Goal: Obtain resource: Download file/media

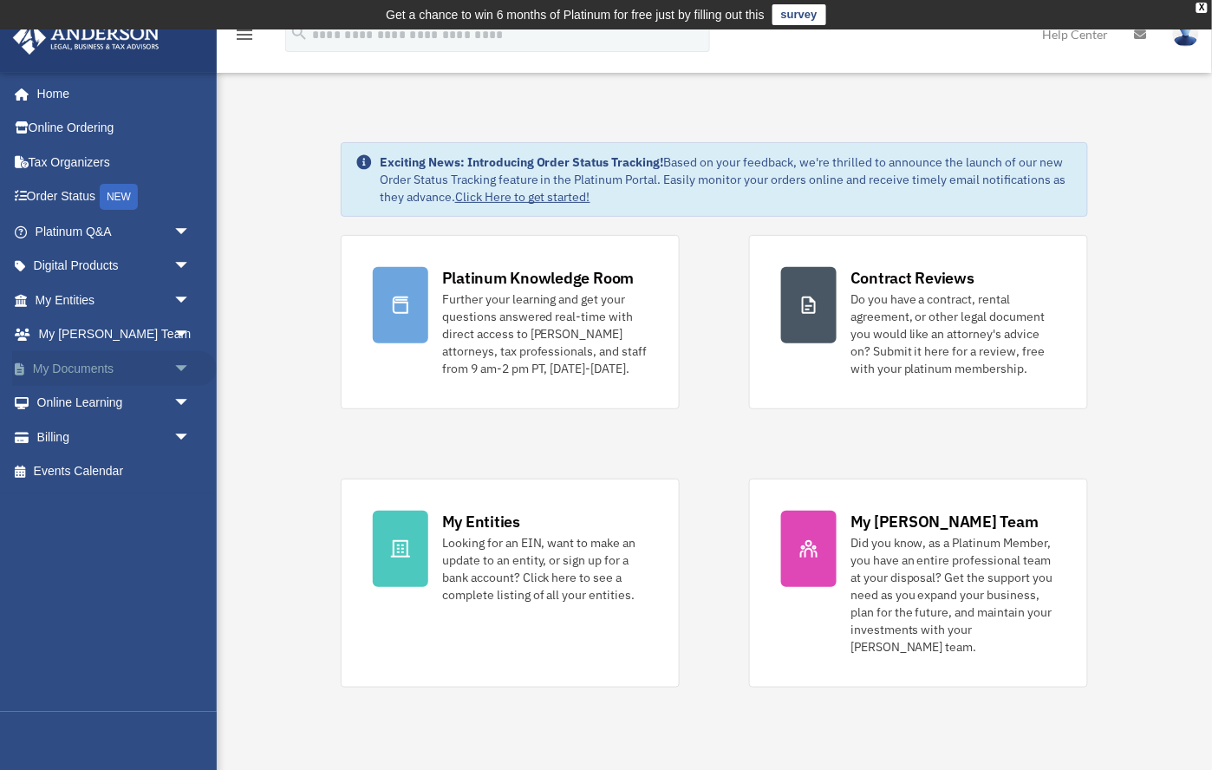
click at [181, 369] on span "arrow_drop_down" at bounding box center [190, 369] width 35 height 36
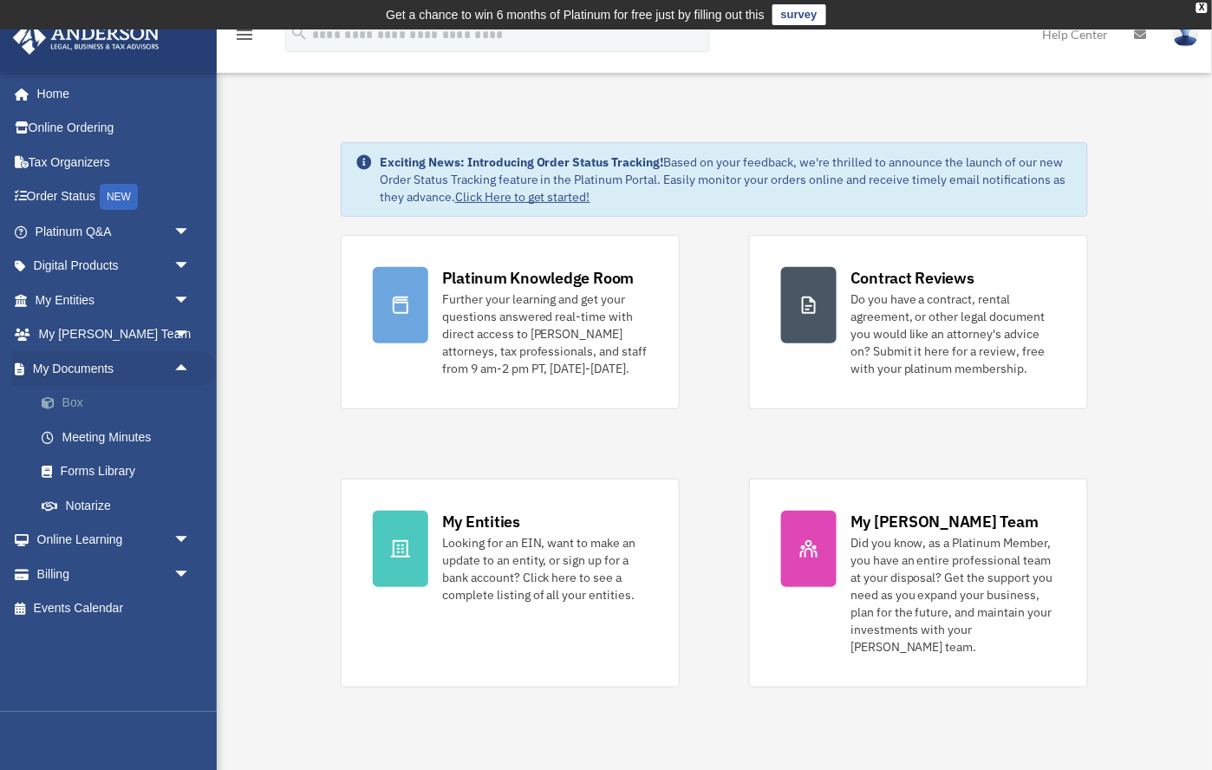
click at [71, 405] on link "Box" at bounding box center [120, 403] width 192 height 35
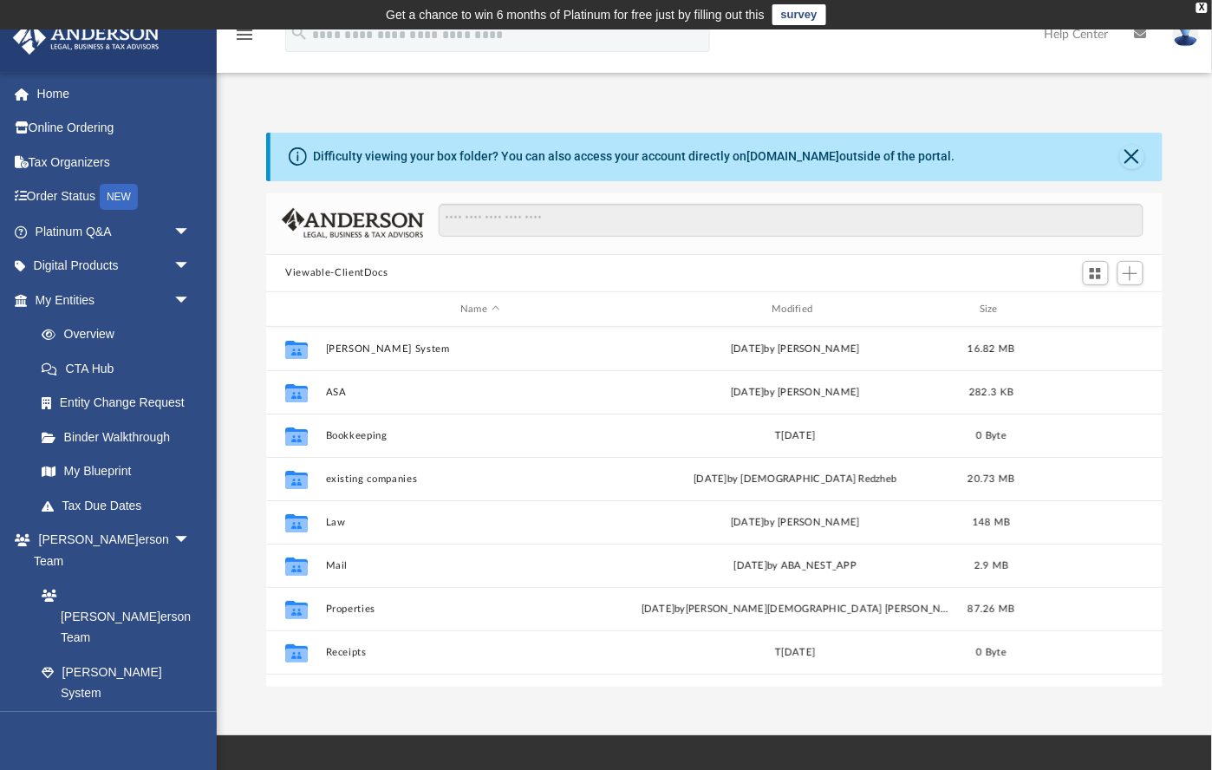
scroll to position [393, 896]
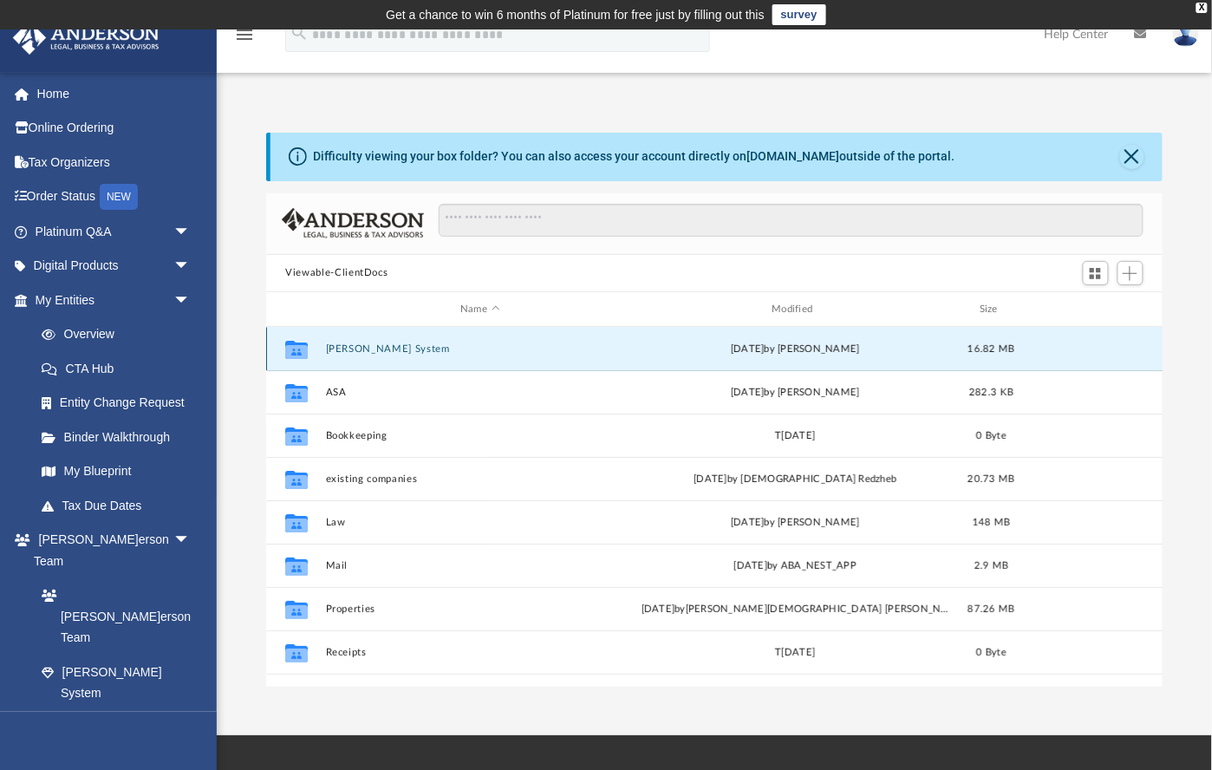
click at [374, 349] on button "[PERSON_NAME] System" at bounding box center [480, 348] width 308 height 11
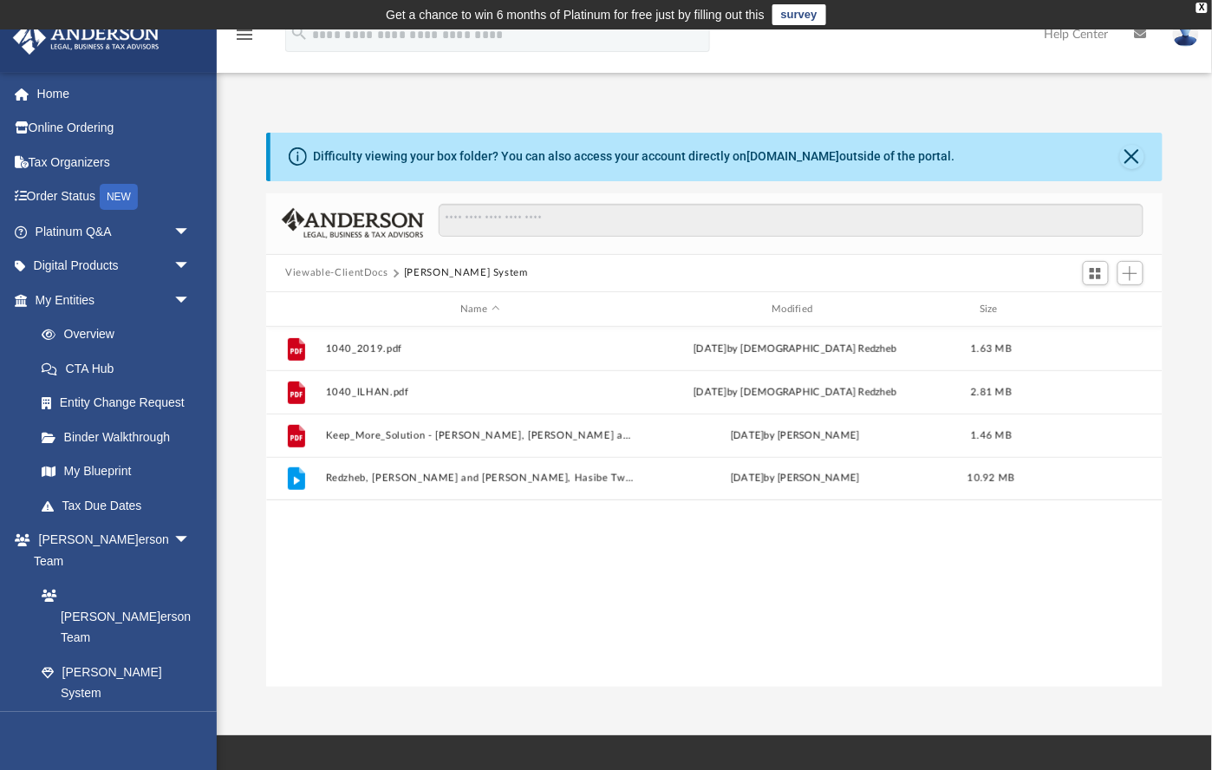
click at [374, 274] on button "Viewable-ClientDocs" at bounding box center [336, 273] width 102 height 16
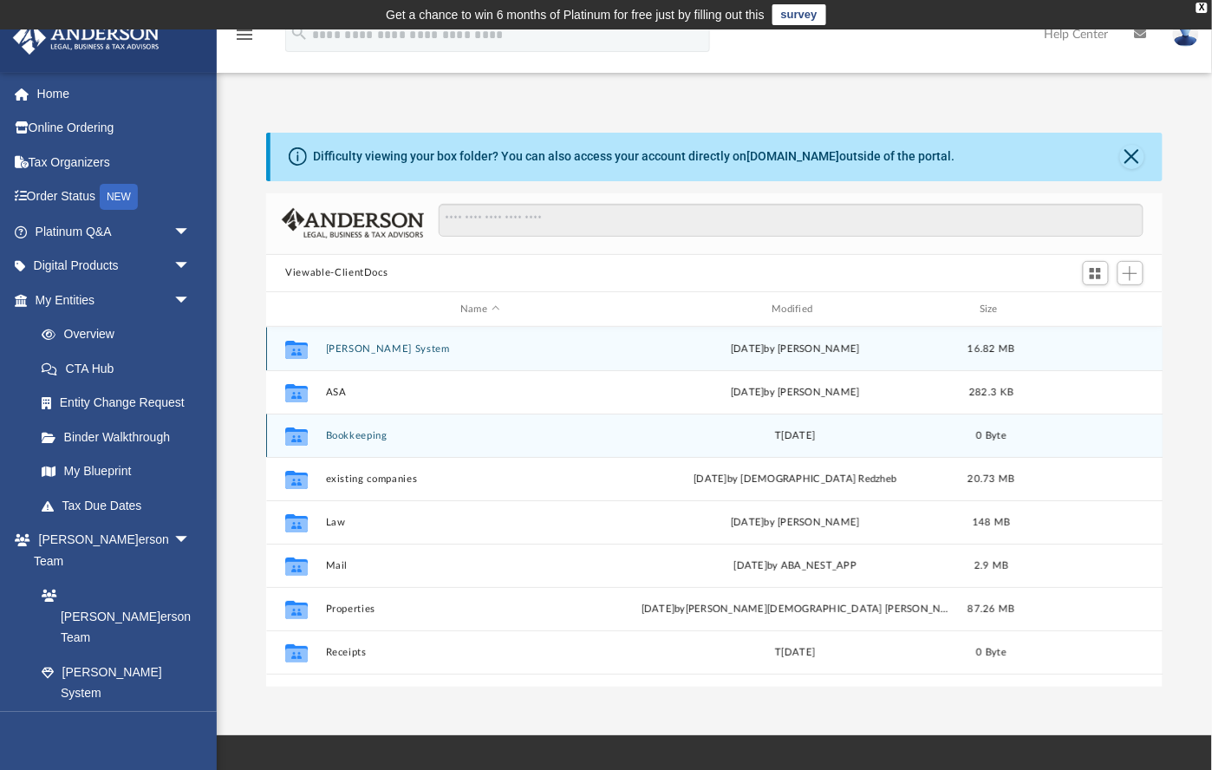
scroll to position [30, 0]
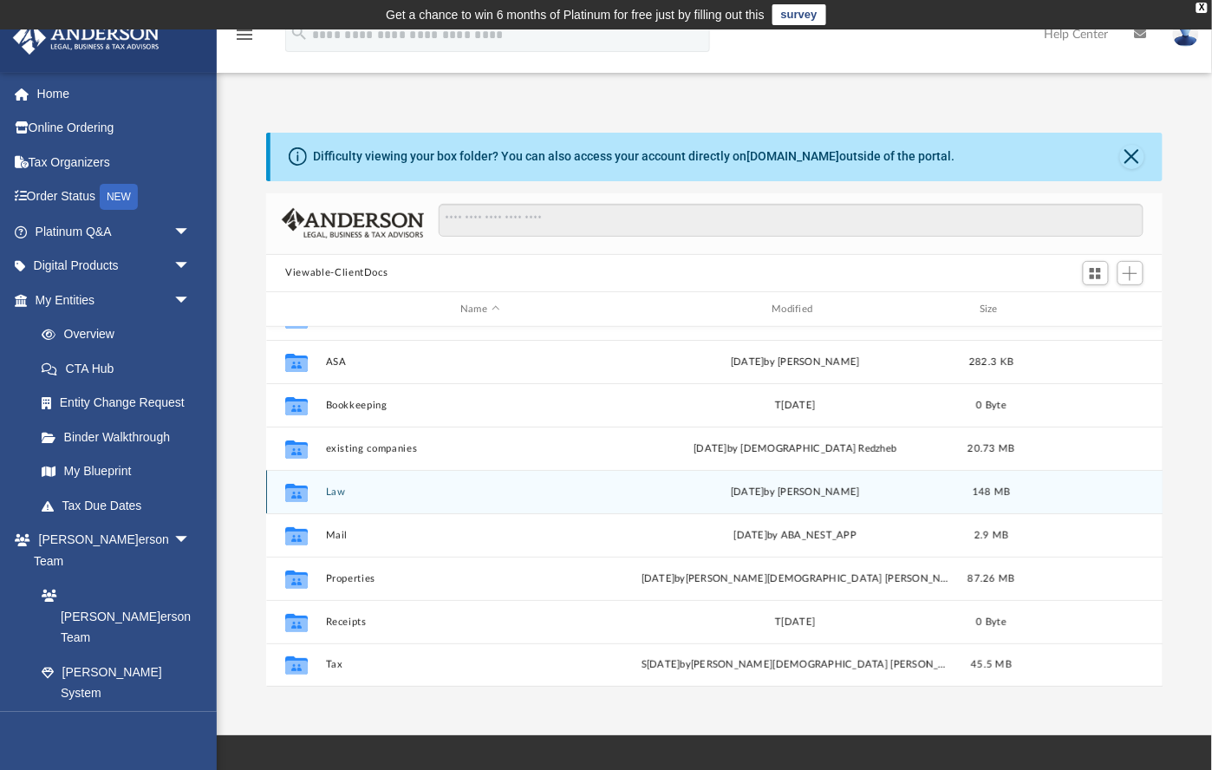
click at [338, 491] on button "Law" at bounding box center [480, 491] width 308 height 11
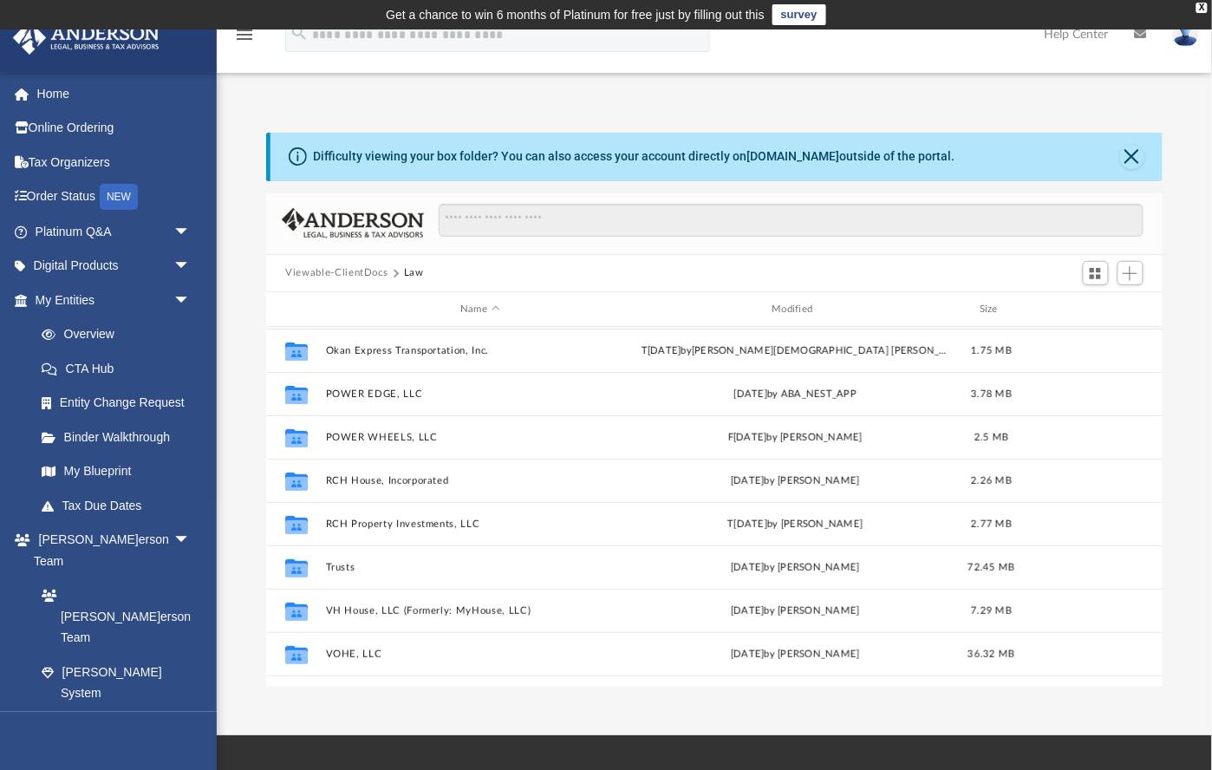
scroll to position [133, 0]
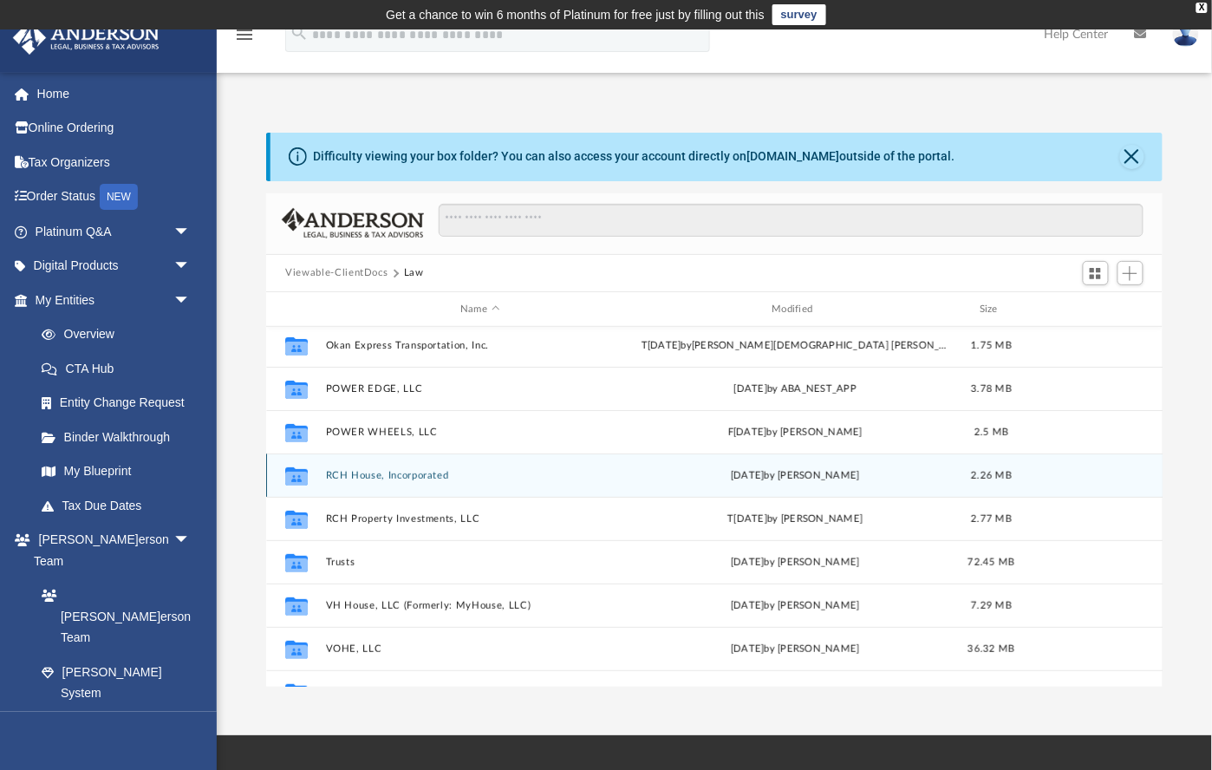
click at [423, 478] on button "RCH House, Incorporated" at bounding box center [480, 475] width 308 height 11
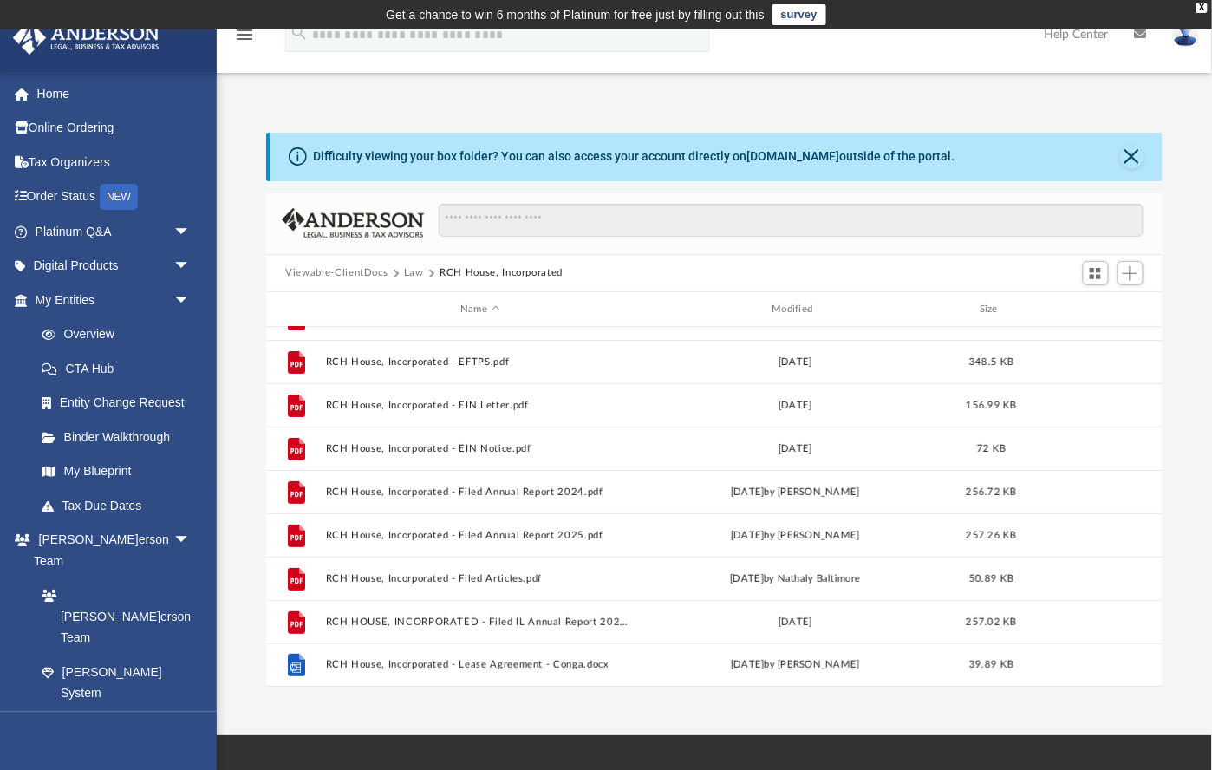
scroll to position [0, 0]
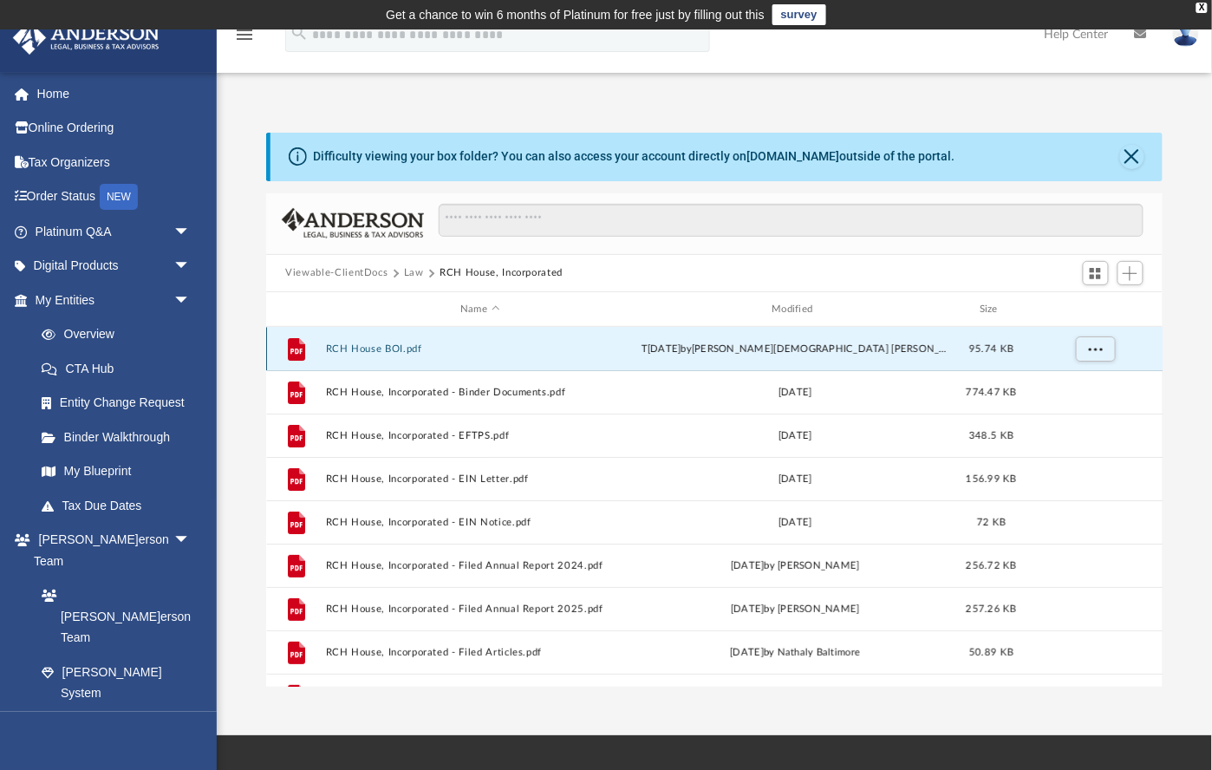
click at [382, 351] on button "RCH House BOI.pdf" at bounding box center [480, 348] width 308 height 11
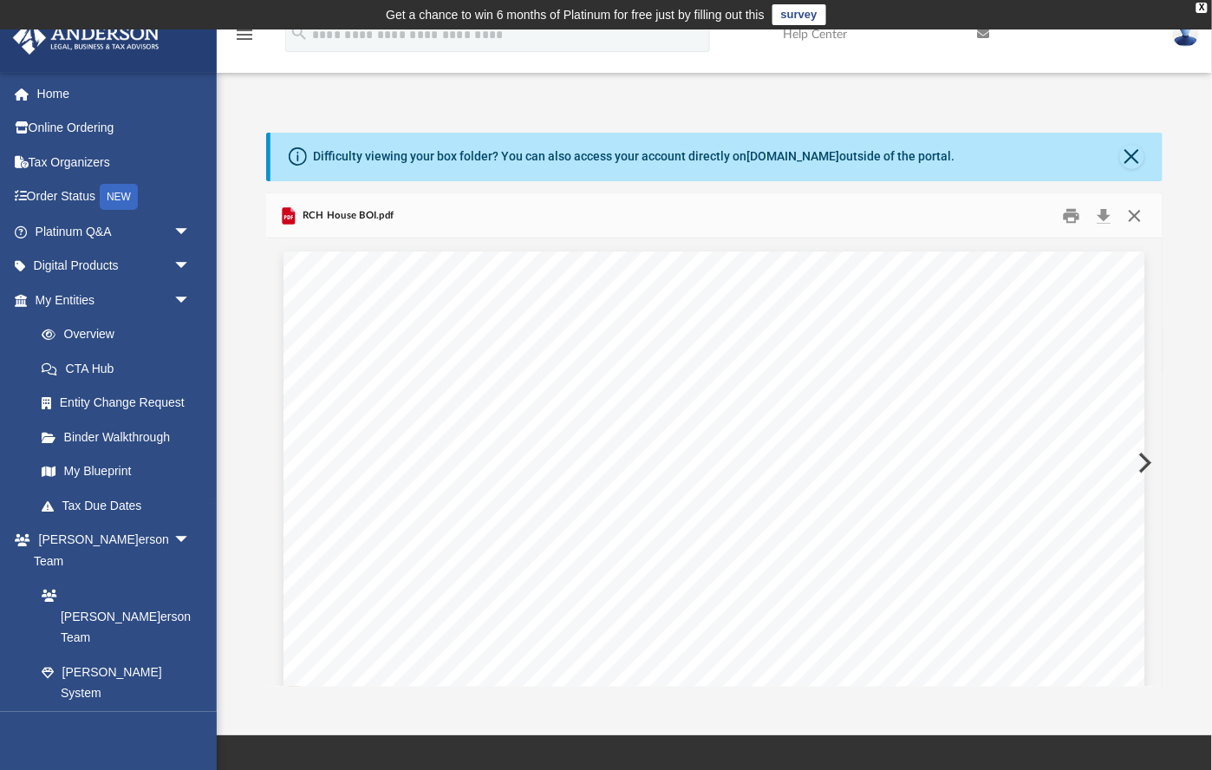
click at [1134, 211] on button "Close" at bounding box center [1134, 215] width 31 height 27
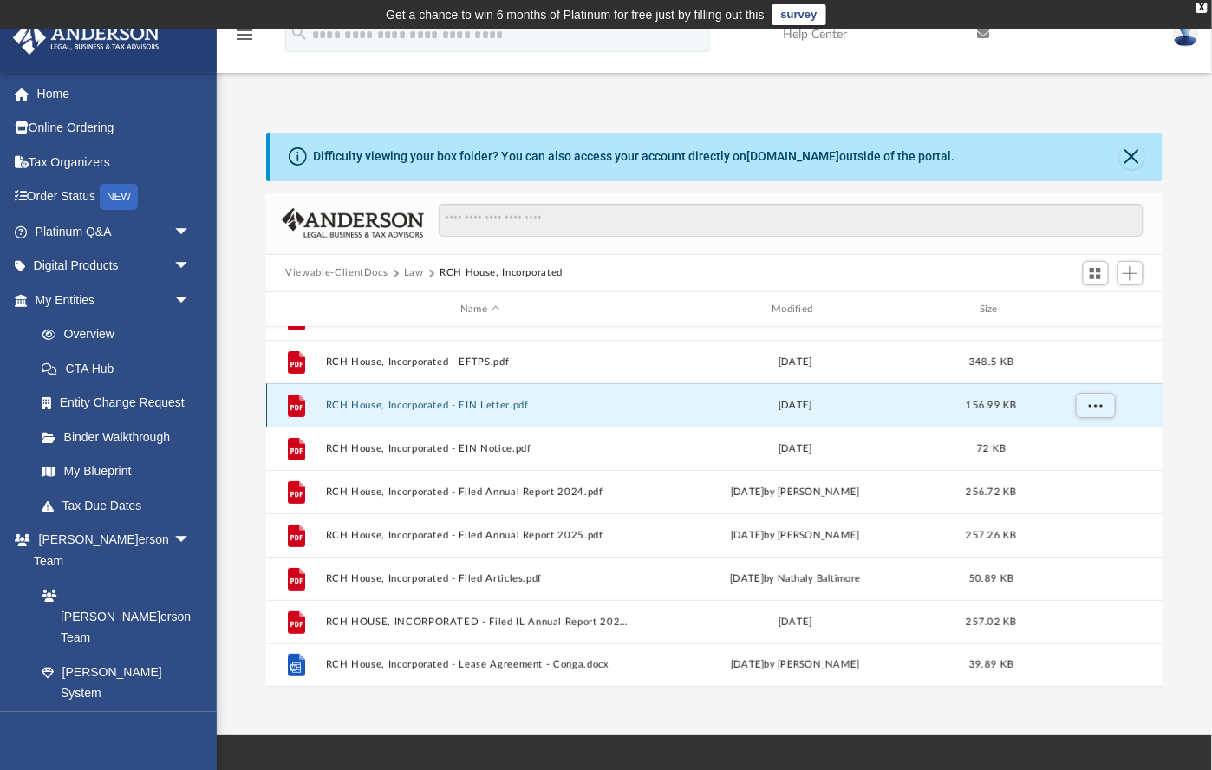
click at [497, 409] on button "RCH House, Incorporated - EIN Letter.pdf" at bounding box center [480, 405] width 308 height 11
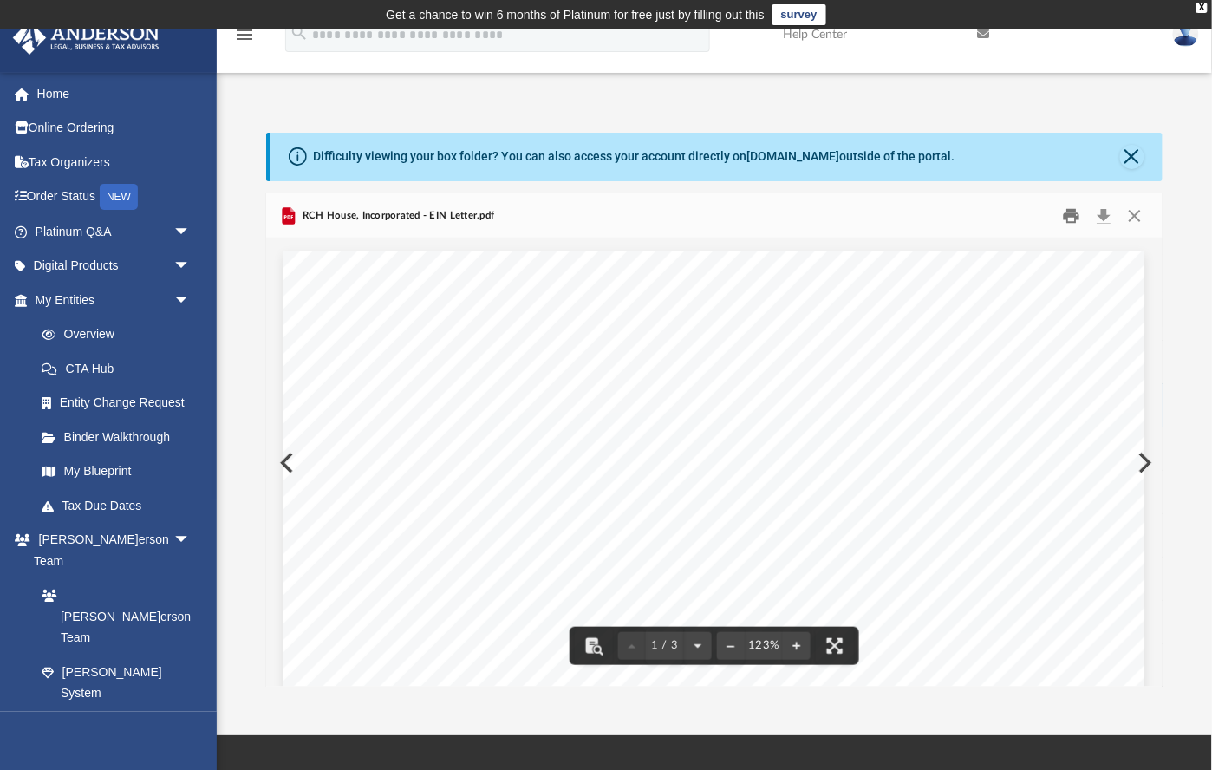
click at [1062, 211] on button "Print" at bounding box center [1071, 215] width 35 height 27
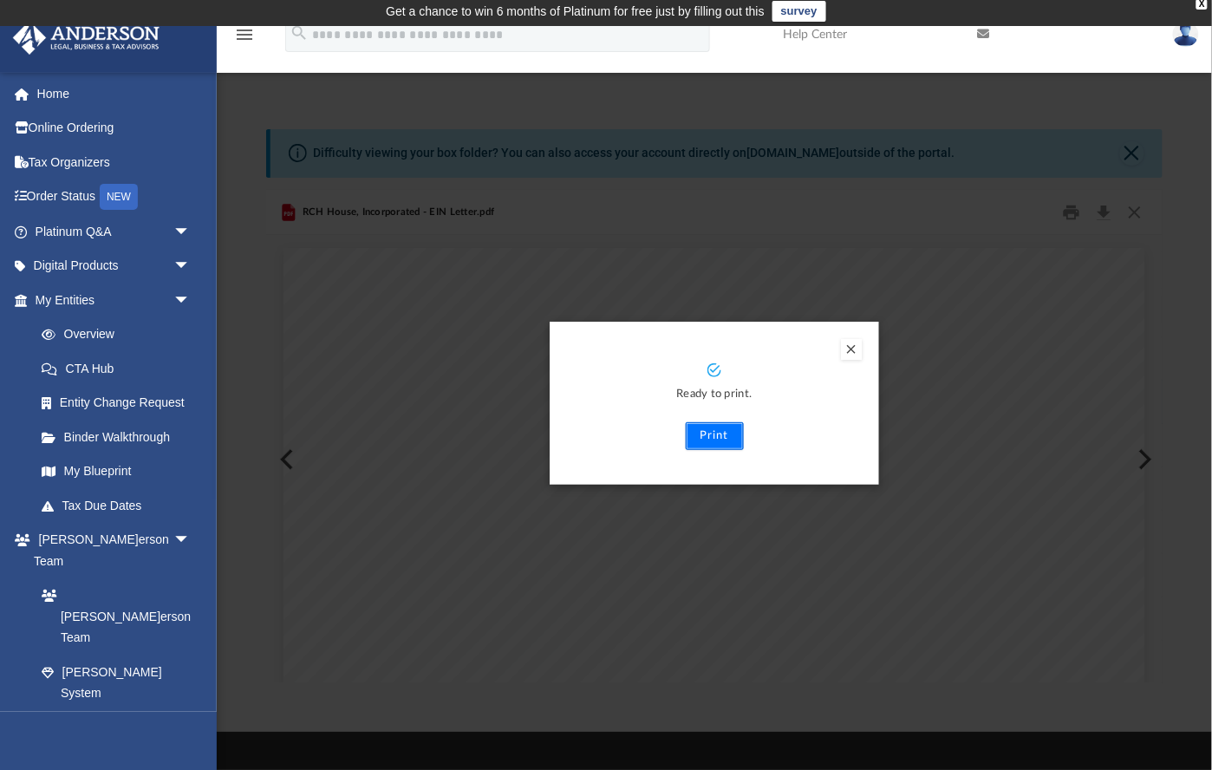
click at [710, 439] on button "Print" at bounding box center [715, 436] width 58 height 28
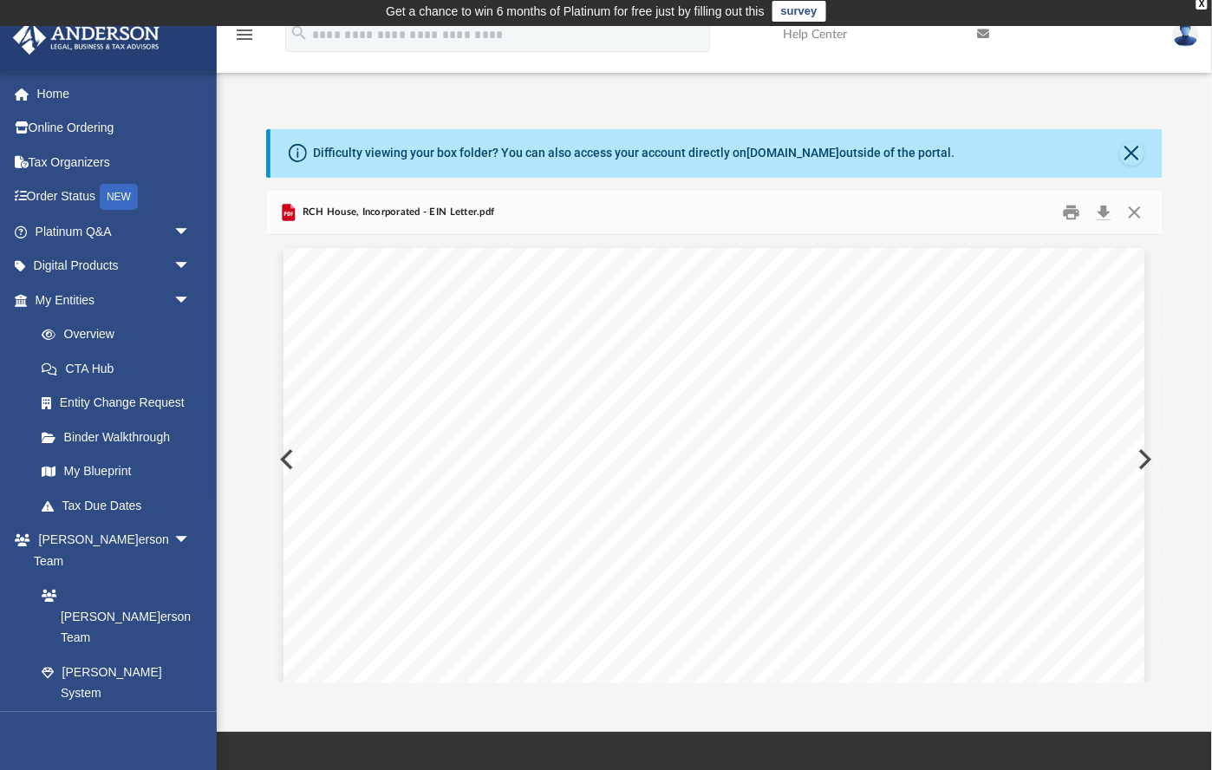
scroll to position [5, 0]
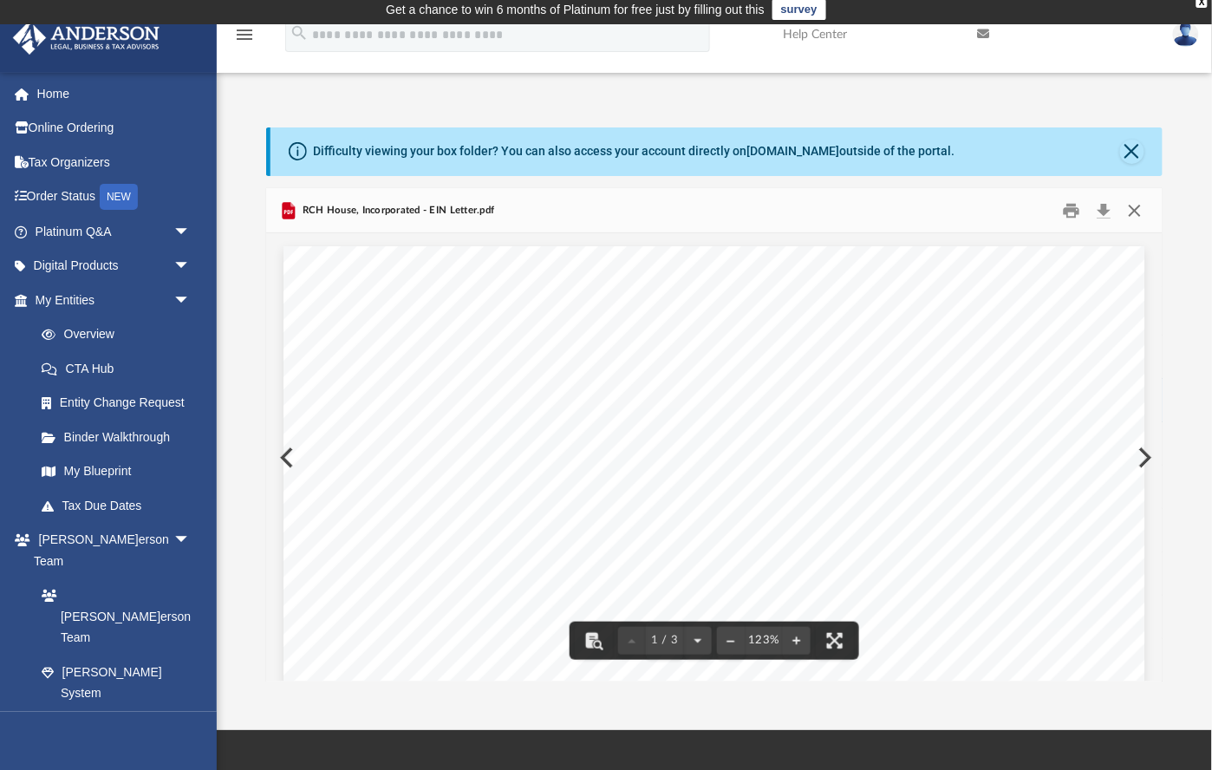
click at [1147, 205] on button "Close" at bounding box center [1134, 210] width 31 height 27
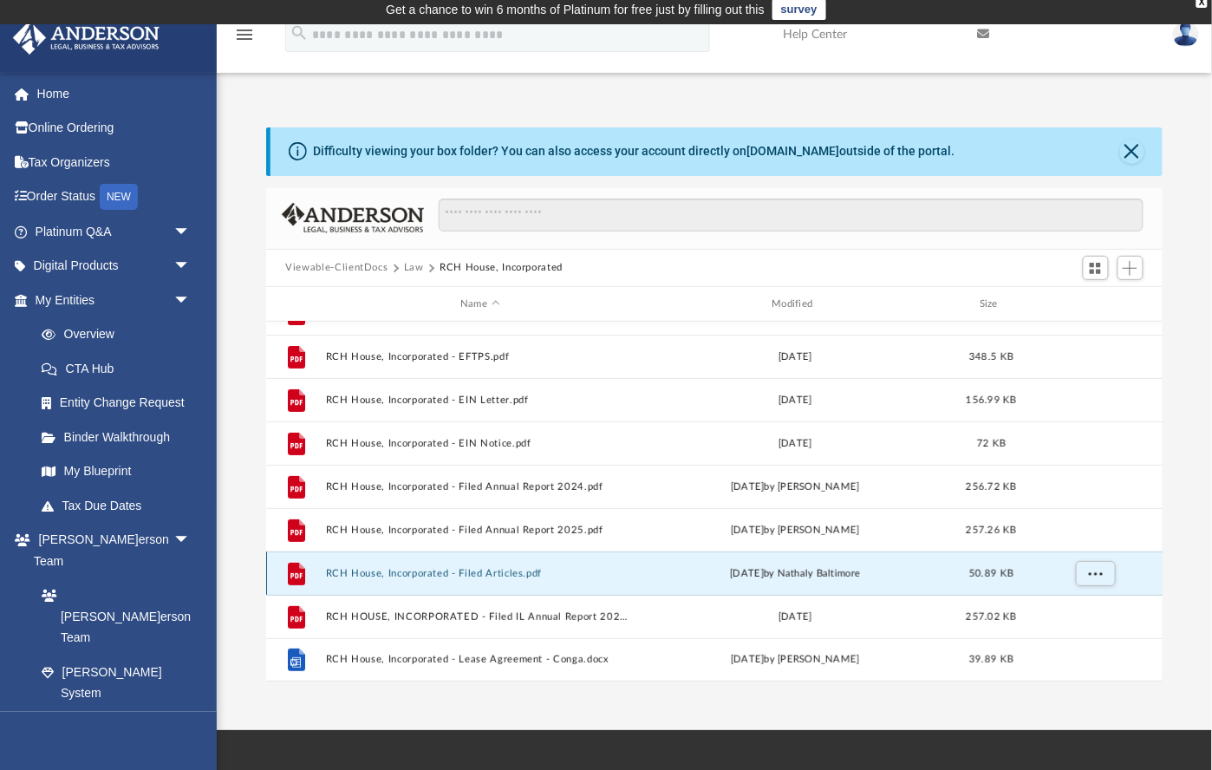
click at [508, 575] on button "RCH House, Incorporated - Filed Articles.pdf" at bounding box center [480, 573] width 308 height 11
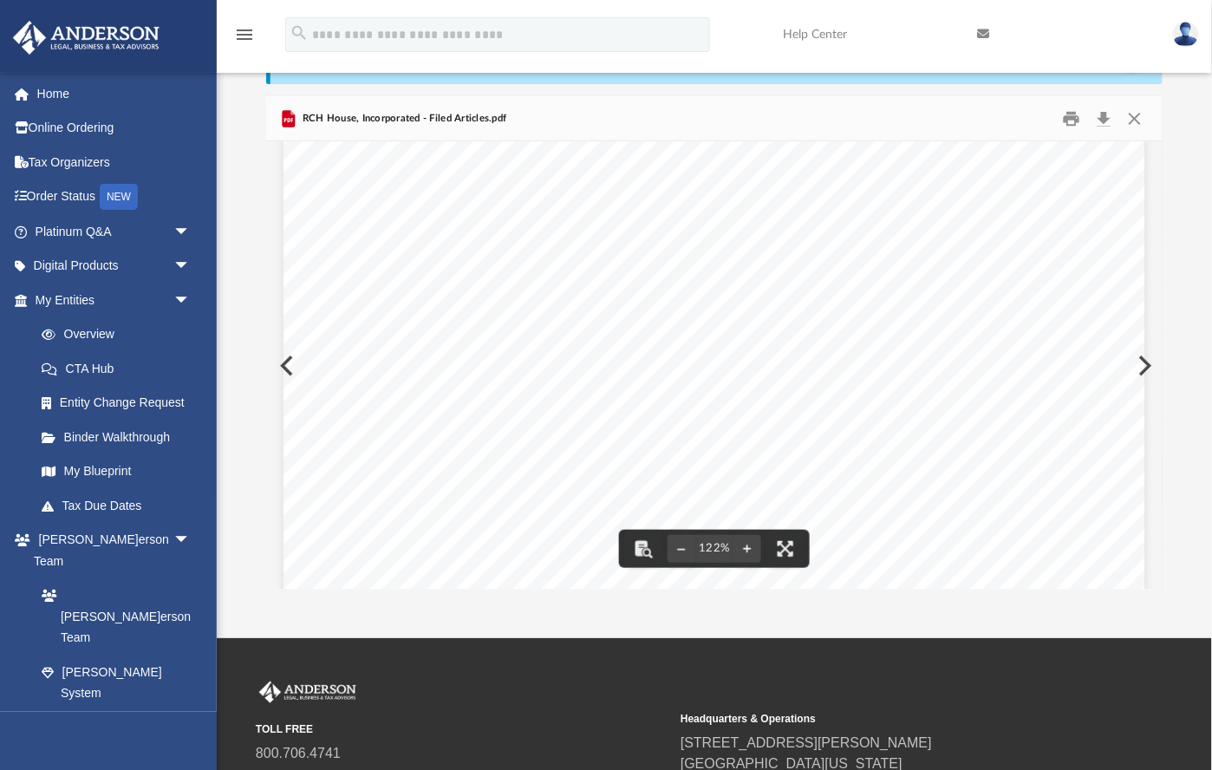
scroll to position [0, 0]
click at [1134, 120] on button "Close" at bounding box center [1134, 118] width 31 height 27
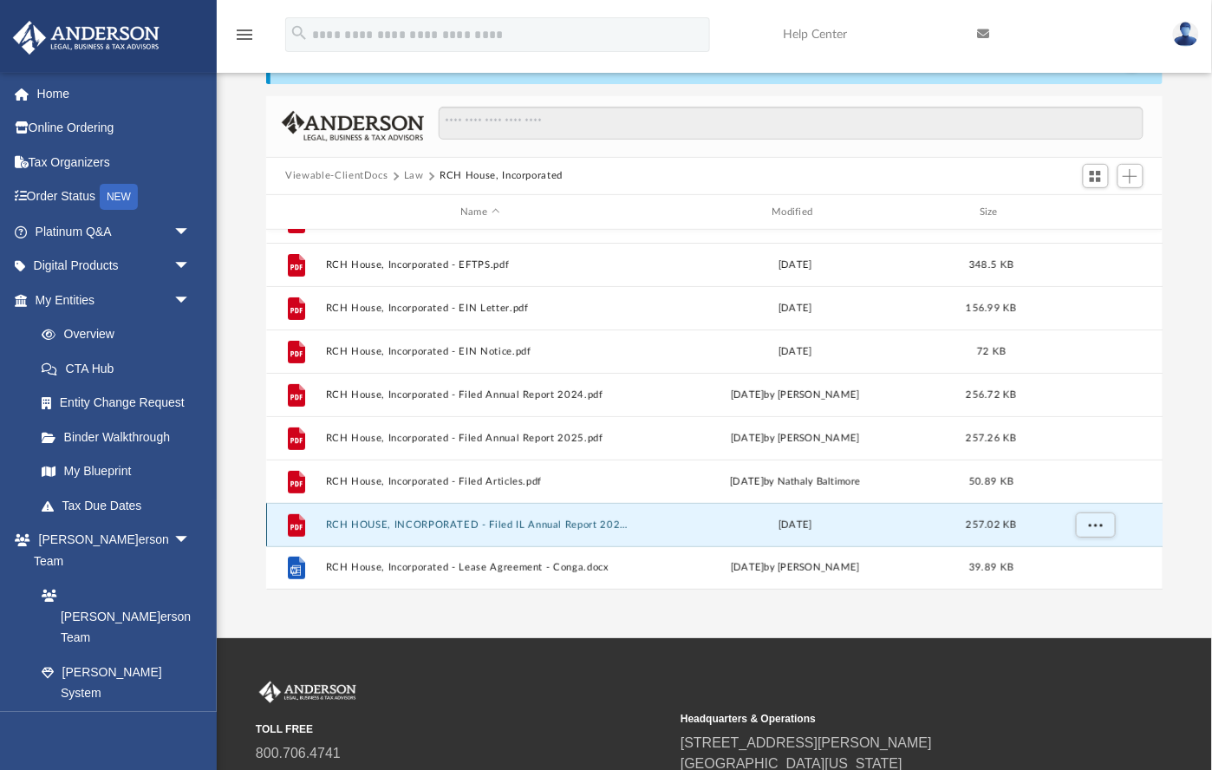
click at [452, 525] on button "RCH HOUSE, INCORPORATED - Filed IL Annual Report 2023.pdf" at bounding box center [480, 524] width 308 height 11
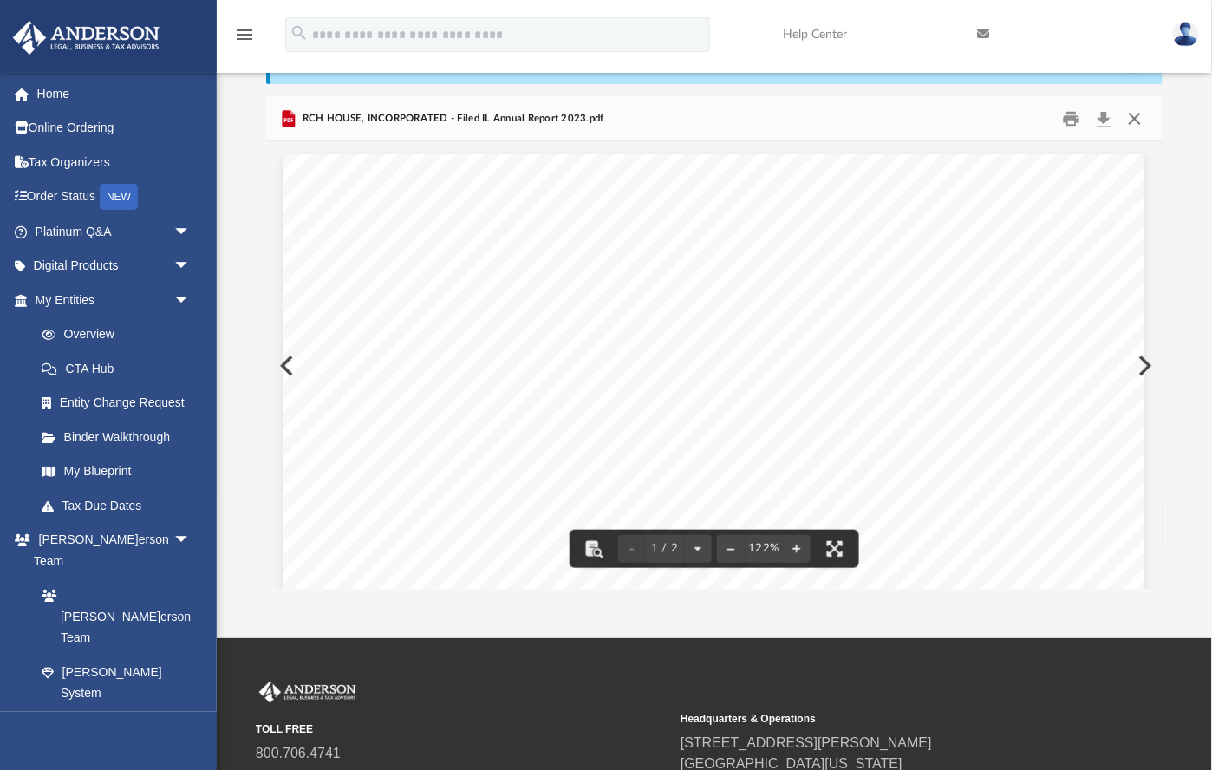
click at [1141, 117] on button "Close" at bounding box center [1134, 118] width 31 height 27
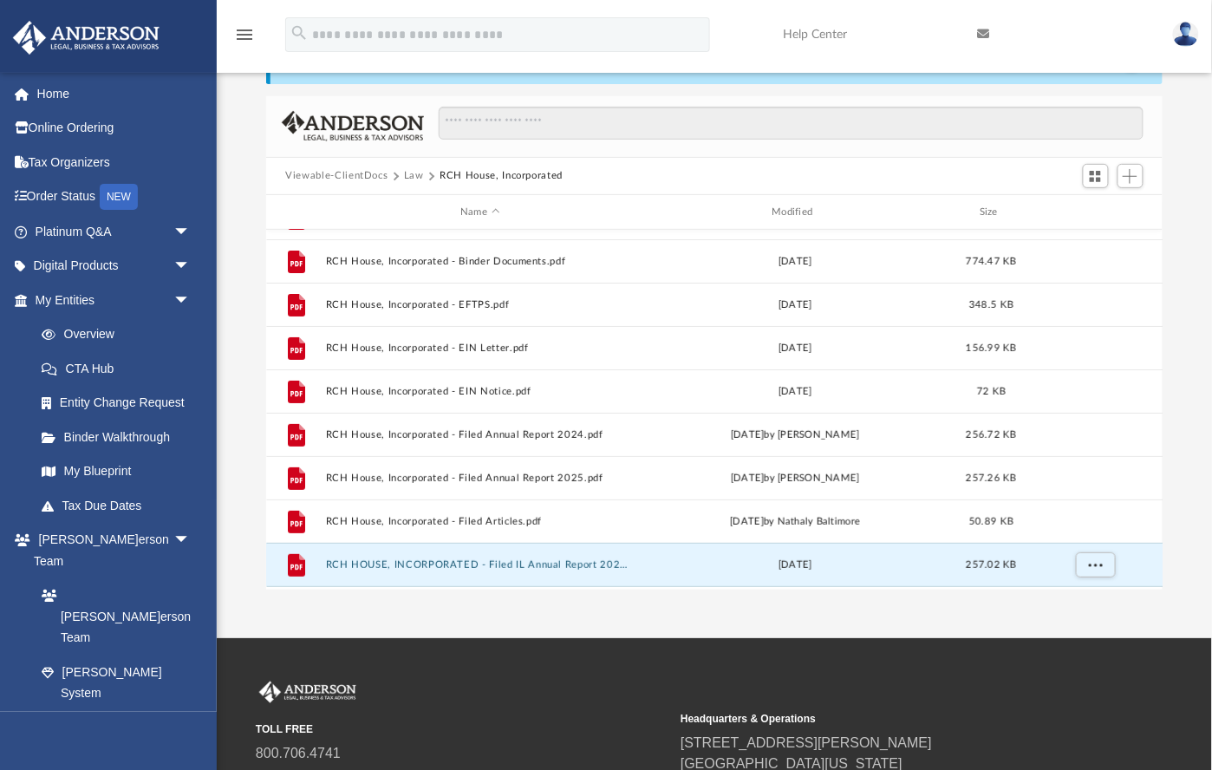
scroll to position [19, 0]
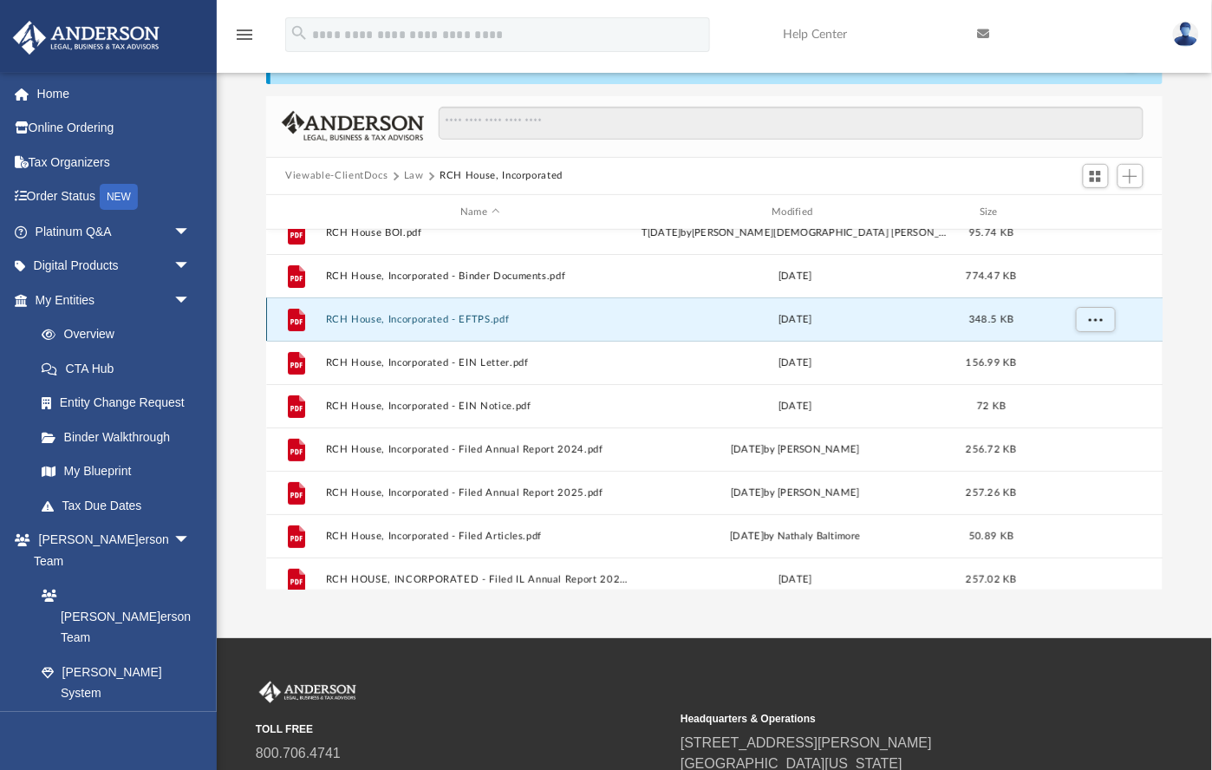
click at [507, 319] on button "RCH House, Incorporated - EFTPS.pdf" at bounding box center [480, 319] width 308 height 11
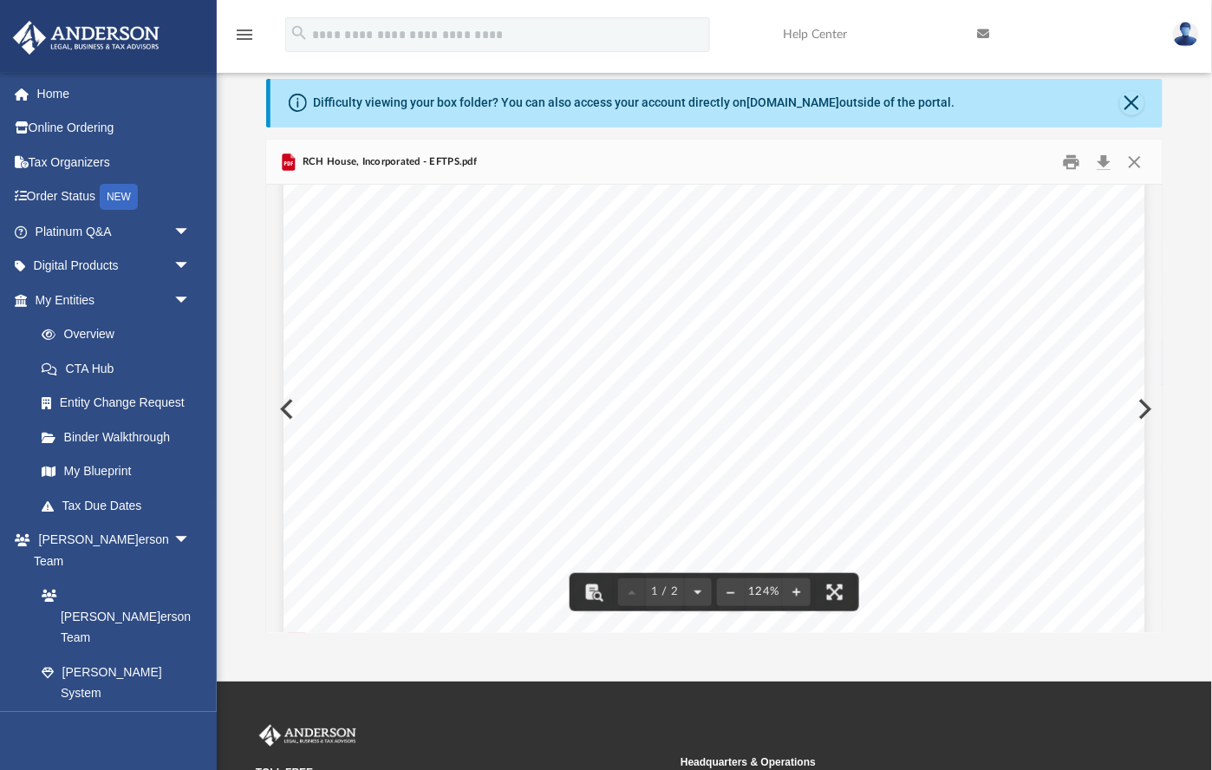
scroll to position [0, 0]
click at [1133, 106] on button "Close" at bounding box center [1132, 103] width 24 height 24
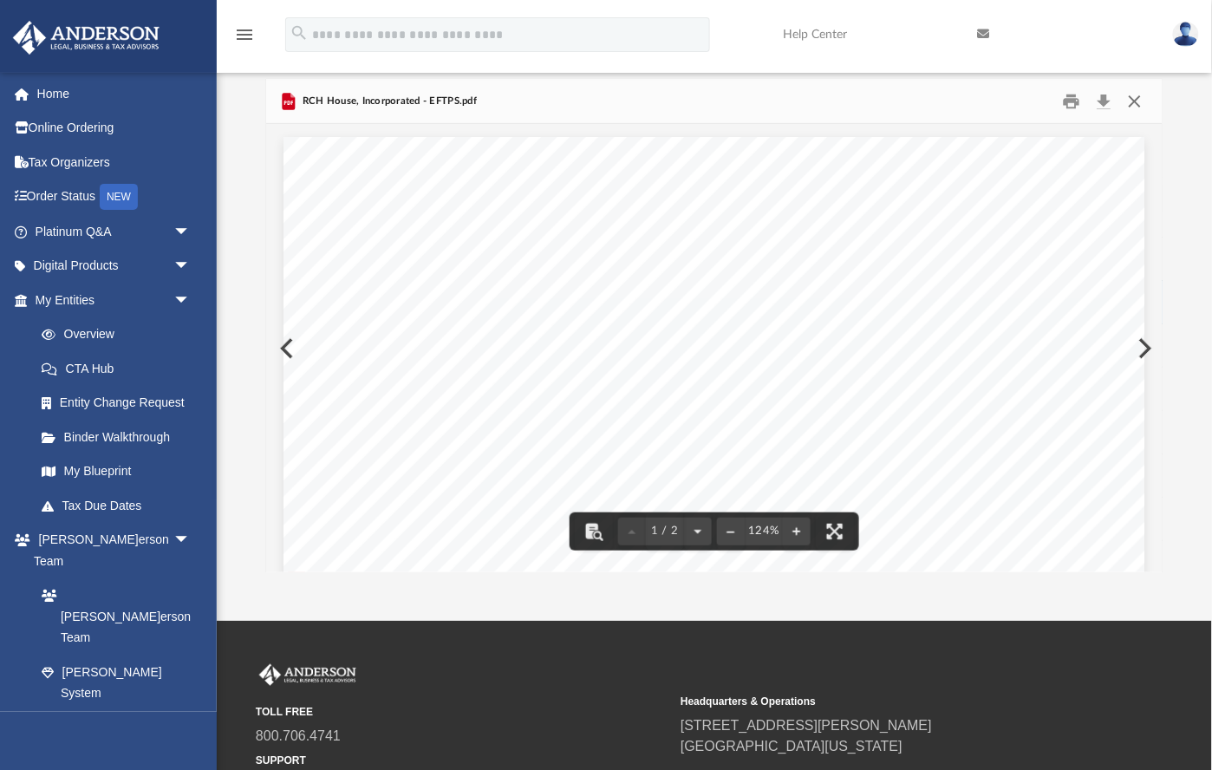
click at [1135, 110] on button "Close" at bounding box center [1134, 101] width 31 height 27
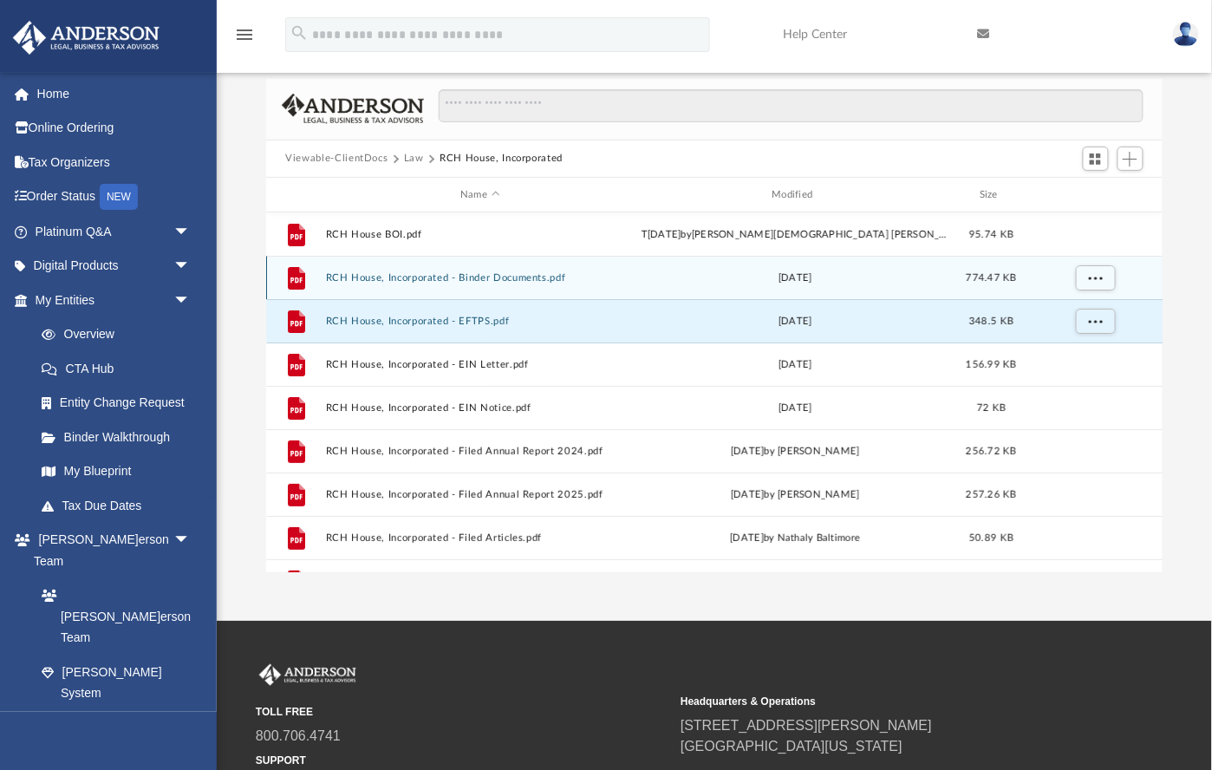
click at [531, 279] on button "RCH House, Incorporated - Binder Documents.pdf" at bounding box center [480, 277] width 308 height 11
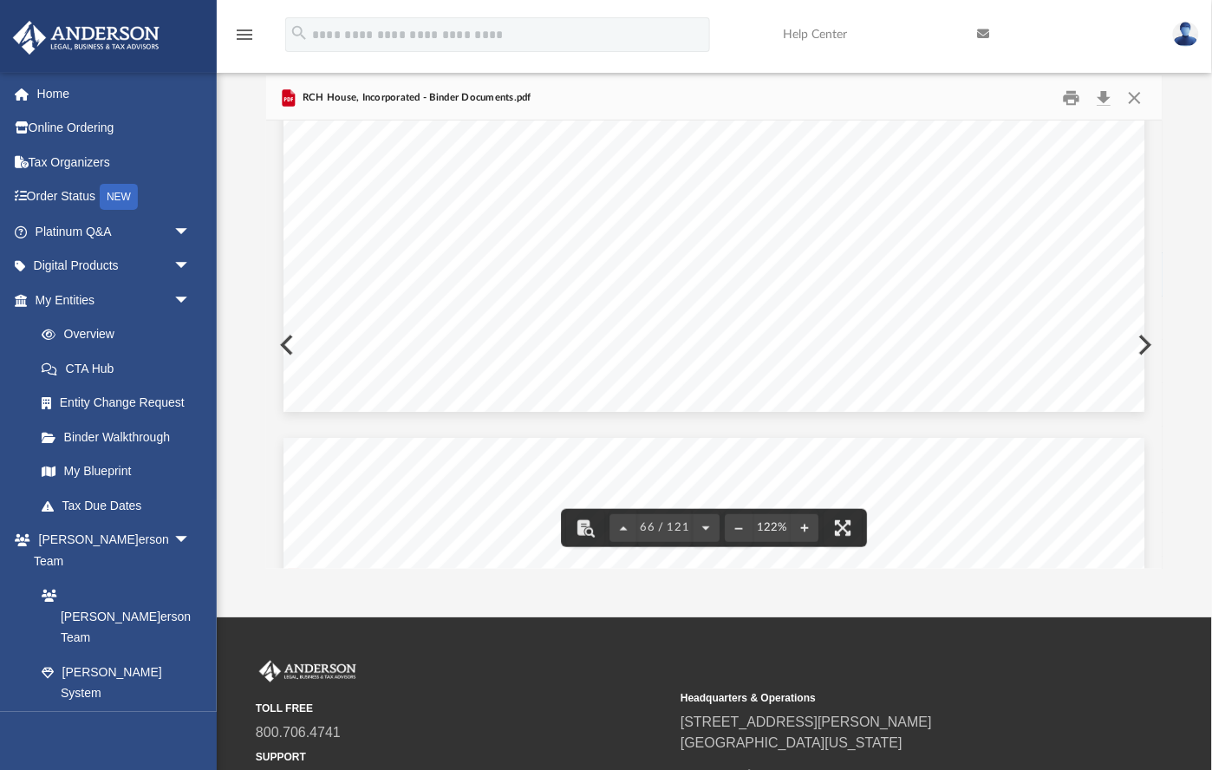
scroll to position [74829, 0]
click at [1104, 93] on button "Download" at bounding box center [1104, 97] width 31 height 27
